Goal: Obtain resource: Obtain resource

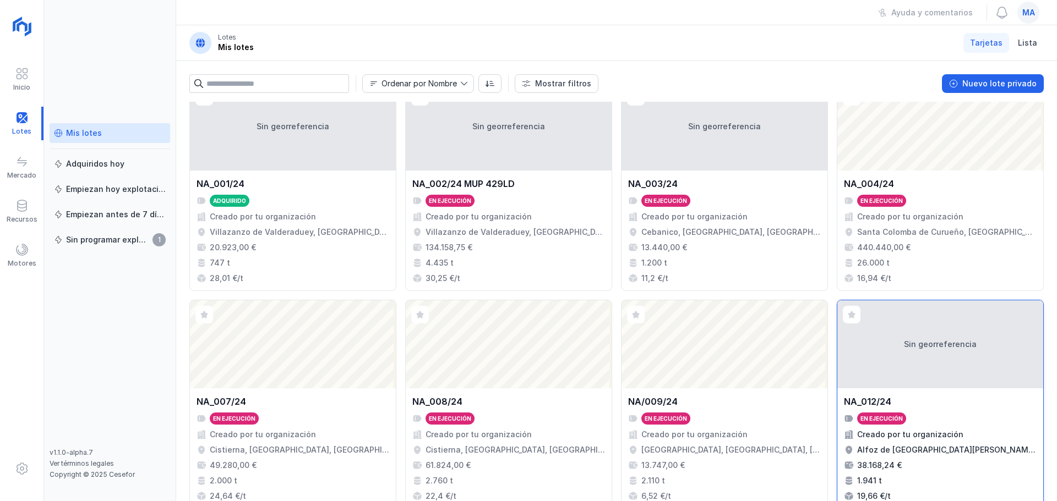
scroll to position [55, 0]
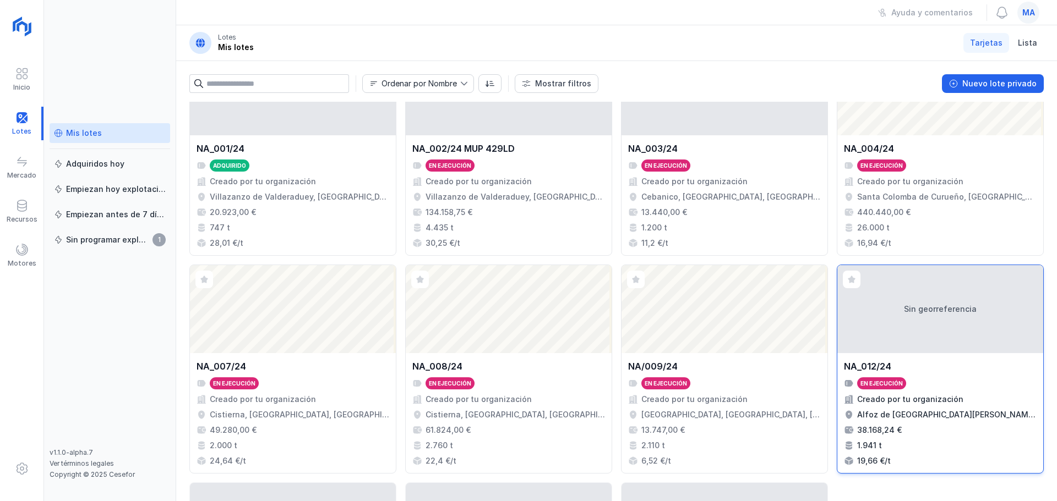
click at [977, 420] on div "Alfoz de [GEOGRAPHIC_DATA][PERSON_NAME], [GEOGRAPHIC_DATA], [GEOGRAPHIC_DATA], …" at bounding box center [946, 414] width 179 height 11
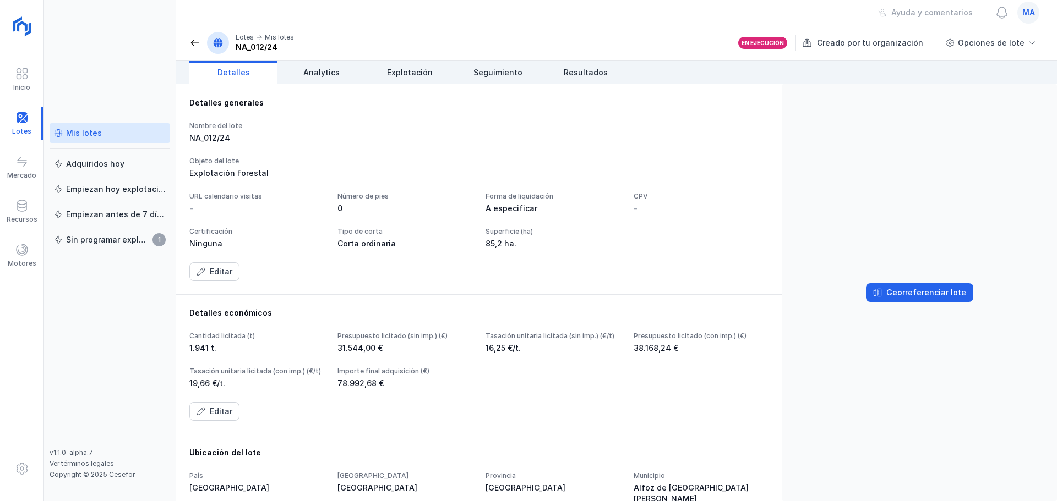
click at [196, 42] on span at bounding box center [194, 42] width 11 height 11
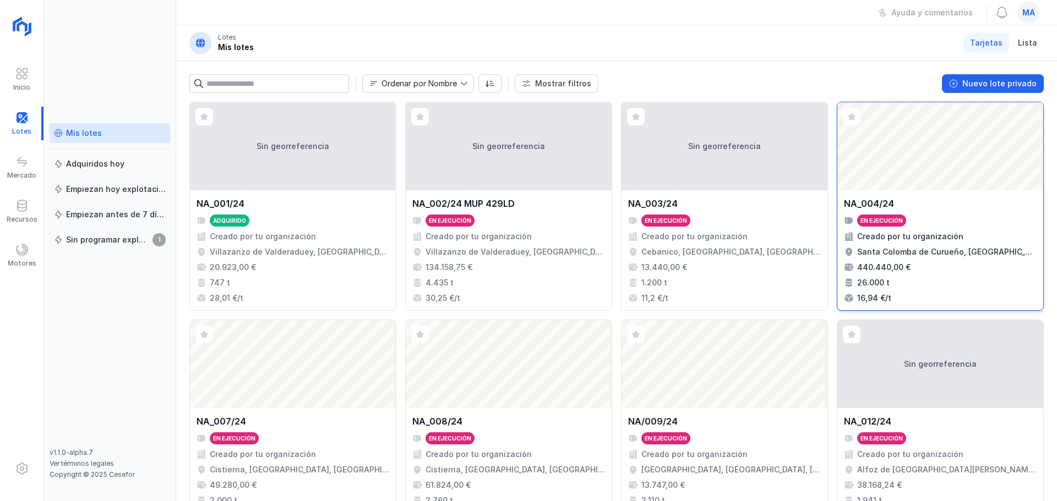
click at [1002, 221] on div "En ejecución" at bounding box center [940, 221] width 193 height 12
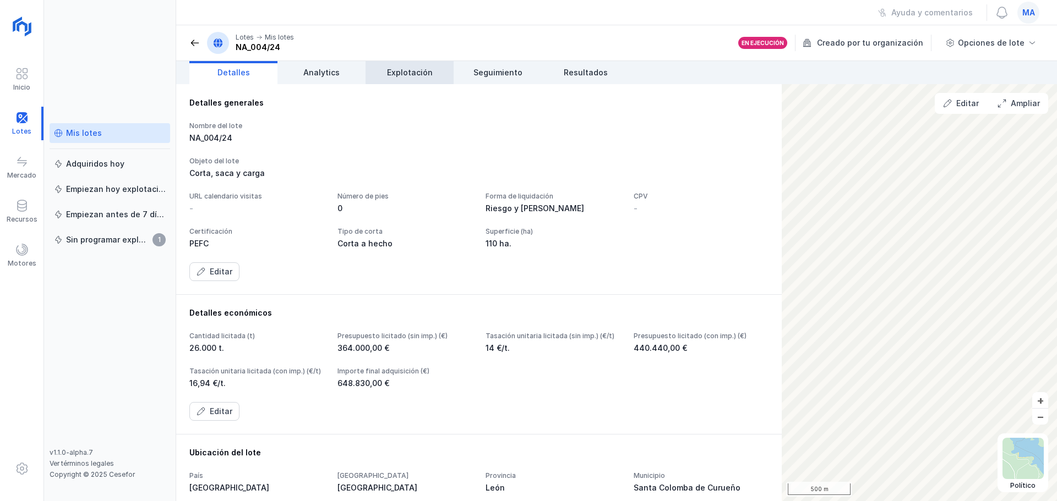
click at [409, 71] on span "Explotación" at bounding box center [410, 72] width 46 height 11
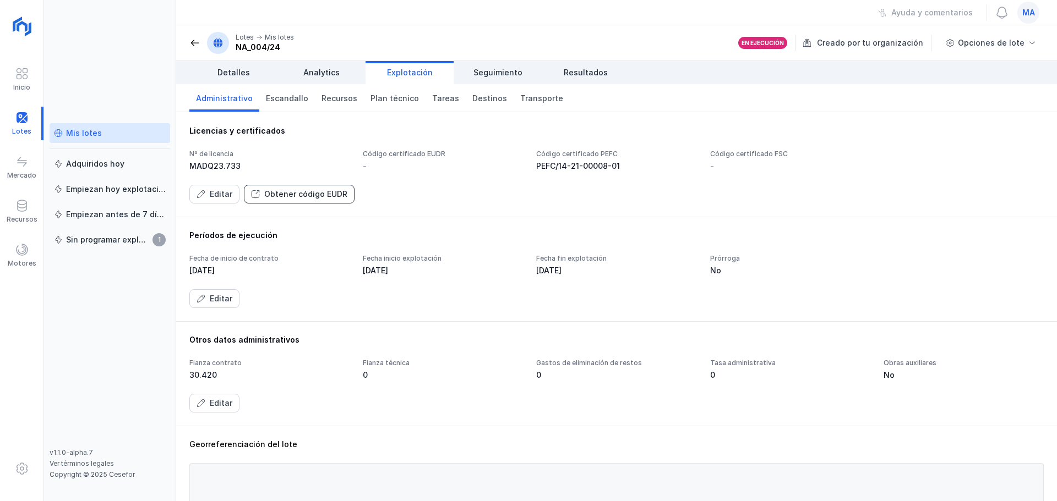
click at [333, 195] on div "Obtener código EUDR" at bounding box center [305, 194] width 83 height 11
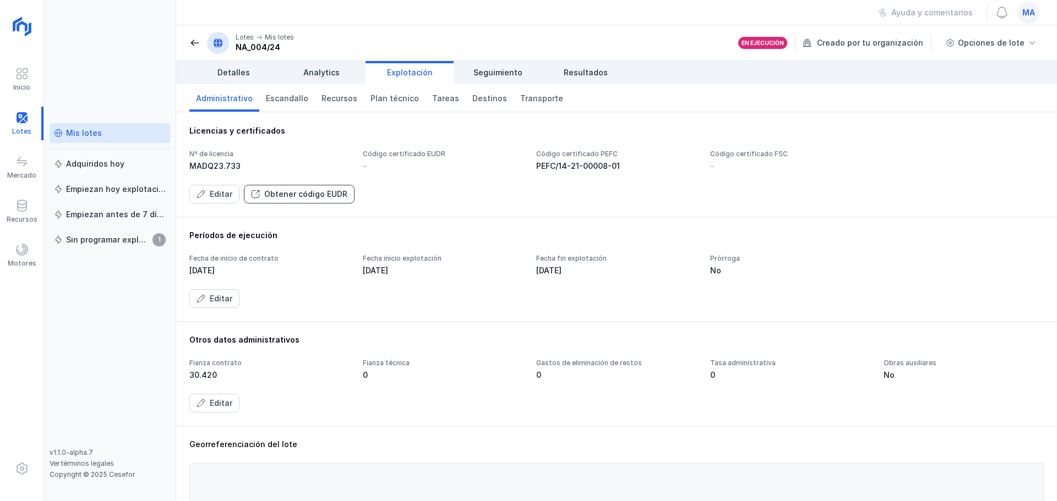
click at [333, 195] on div "Obtener código EUDR" at bounding box center [305, 194] width 83 height 11
